Goal: Information Seeking & Learning: Learn about a topic

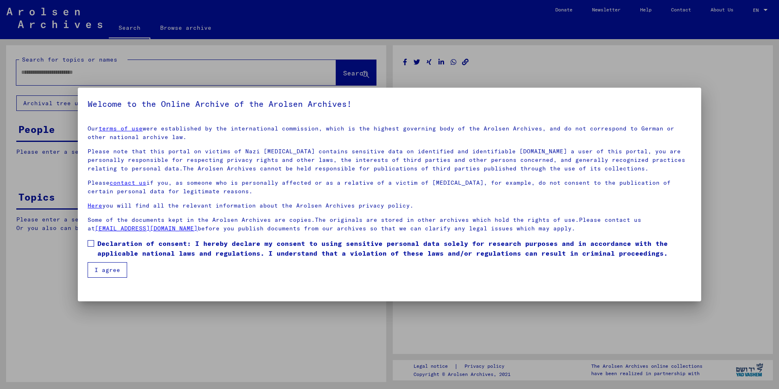
type input "*********"
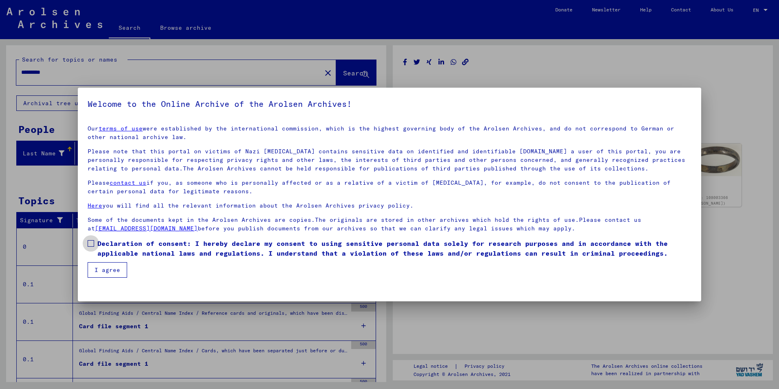
click at [91, 242] on span at bounding box center [91, 243] width 7 height 7
click at [106, 270] on button "I agree" at bounding box center [108, 269] width 40 height 15
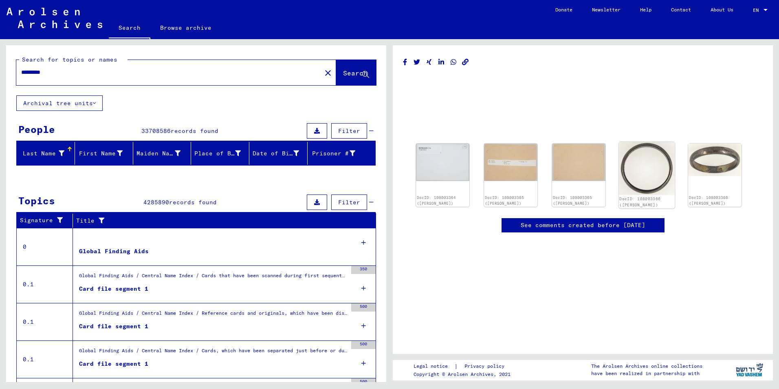
click at [650, 165] on img at bounding box center [647, 168] width 56 height 53
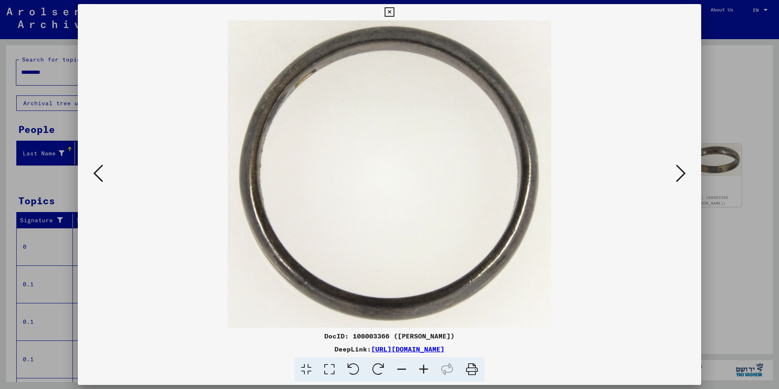
click at [672, 174] on img at bounding box center [390, 173] width 568 height 307
click at [678, 170] on icon at bounding box center [681, 173] width 10 height 20
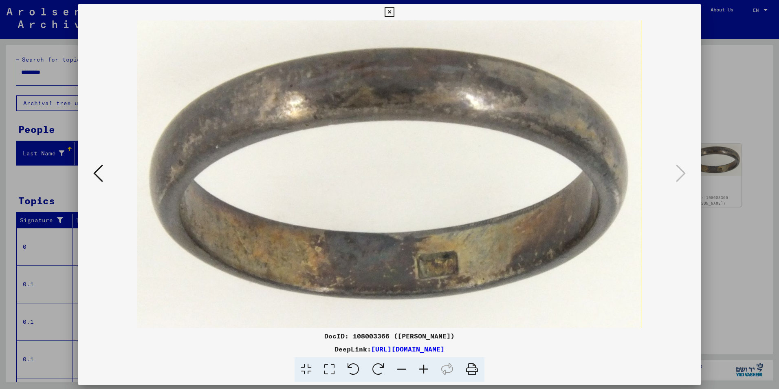
click at [102, 172] on icon at bounding box center [98, 173] width 10 height 20
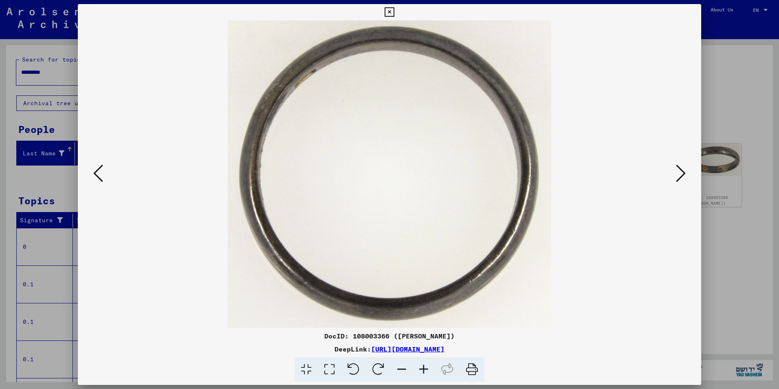
click at [102, 172] on icon at bounding box center [98, 173] width 10 height 20
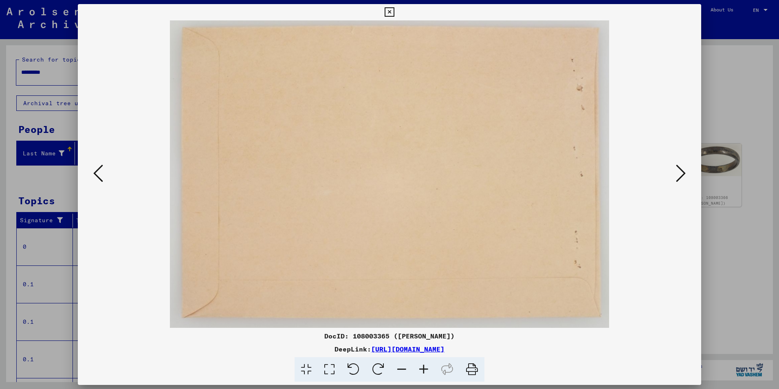
click at [102, 172] on icon at bounding box center [98, 173] width 10 height 20
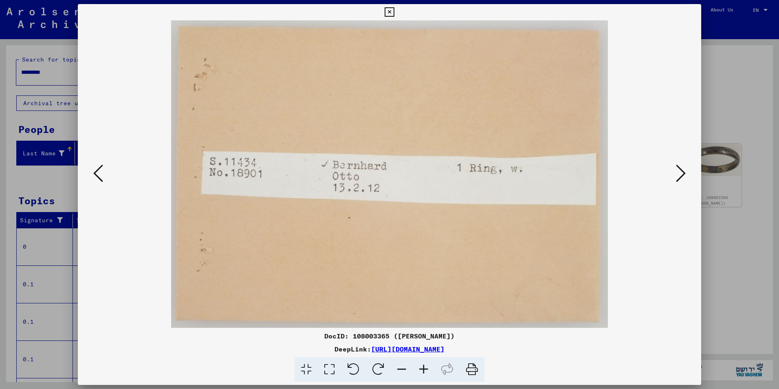
click at [99, 174] on icon at bounding box center [98, 173] width 10 height 20
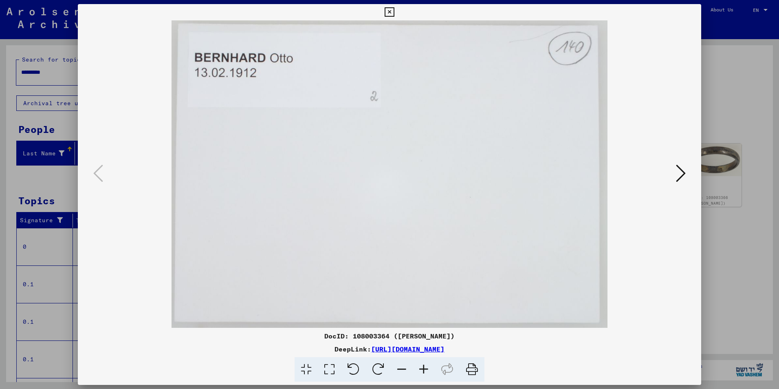
click at [26, 70] on div at bounding box center [389, 194] width 779 height 389
